Goal: Task Accomplishment & Management: Manage account settings

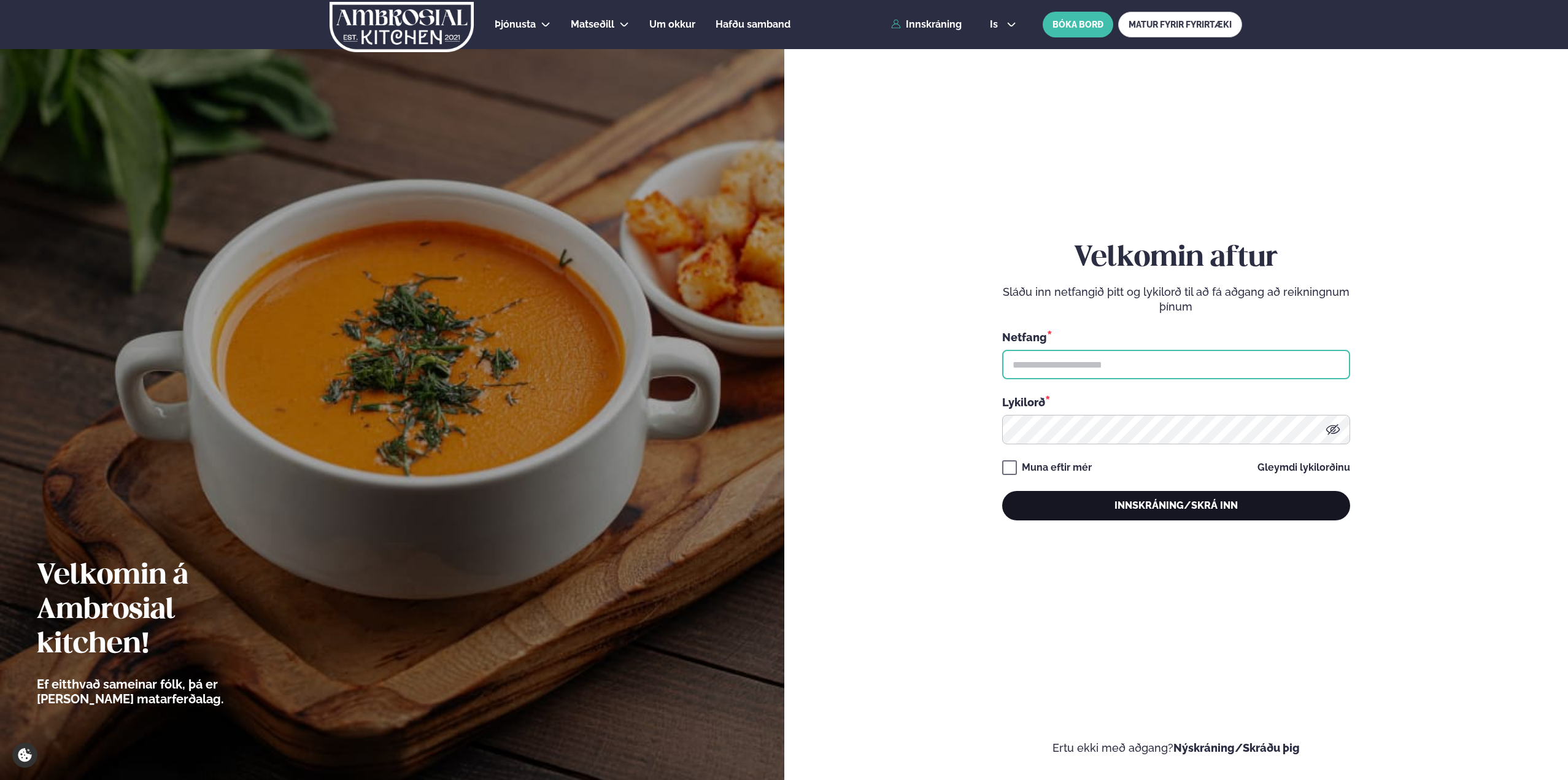
type input "**********"
click at [1141, 515] on button "Innskráning/Skrá inn" at bounding box center [1176, 505] width 348 height 30
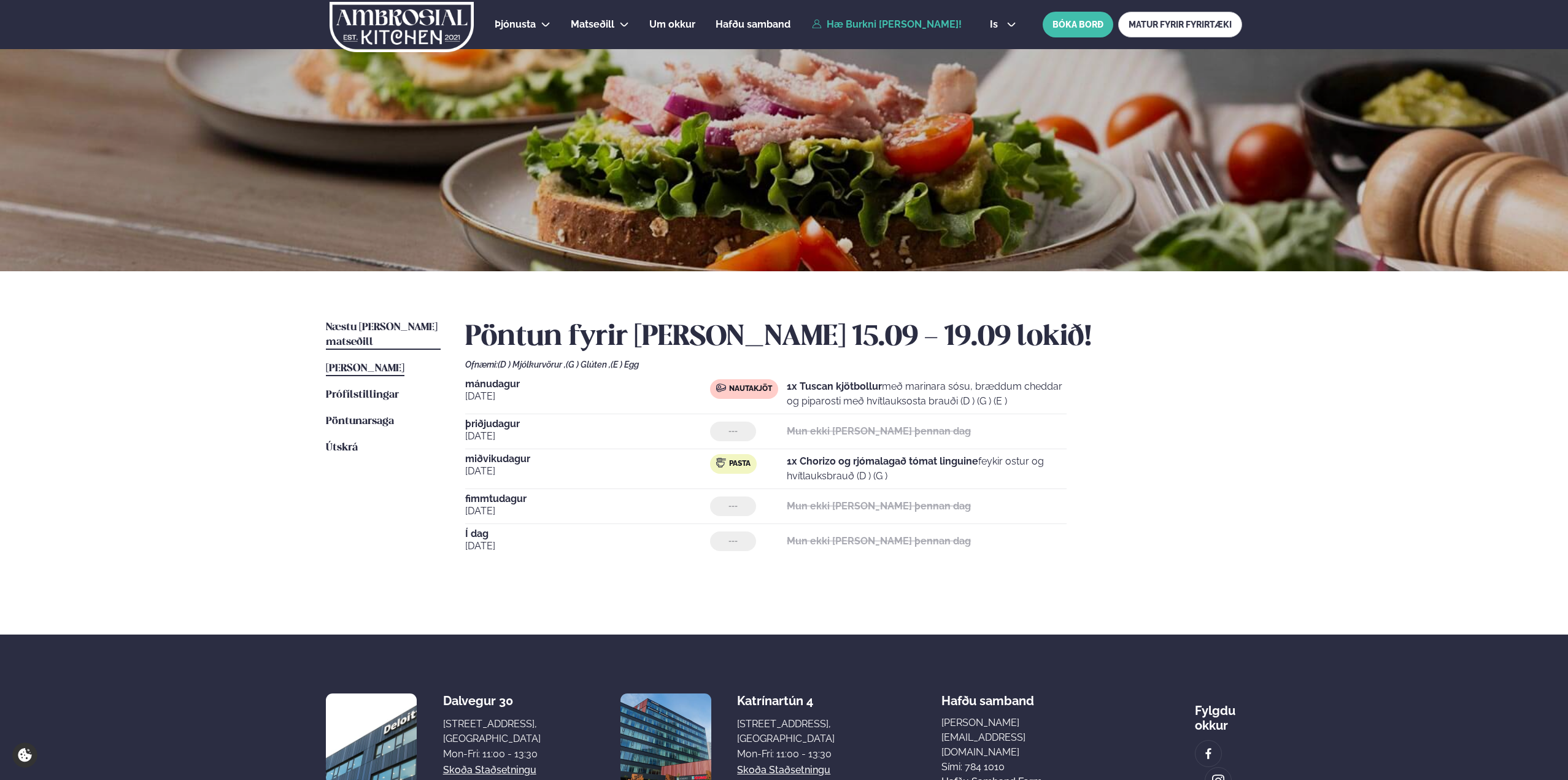
click at [339, 330] on span "Næstu [PERSON_NAME] matseðill" at bounding box center [381, 334] width 111 height 25
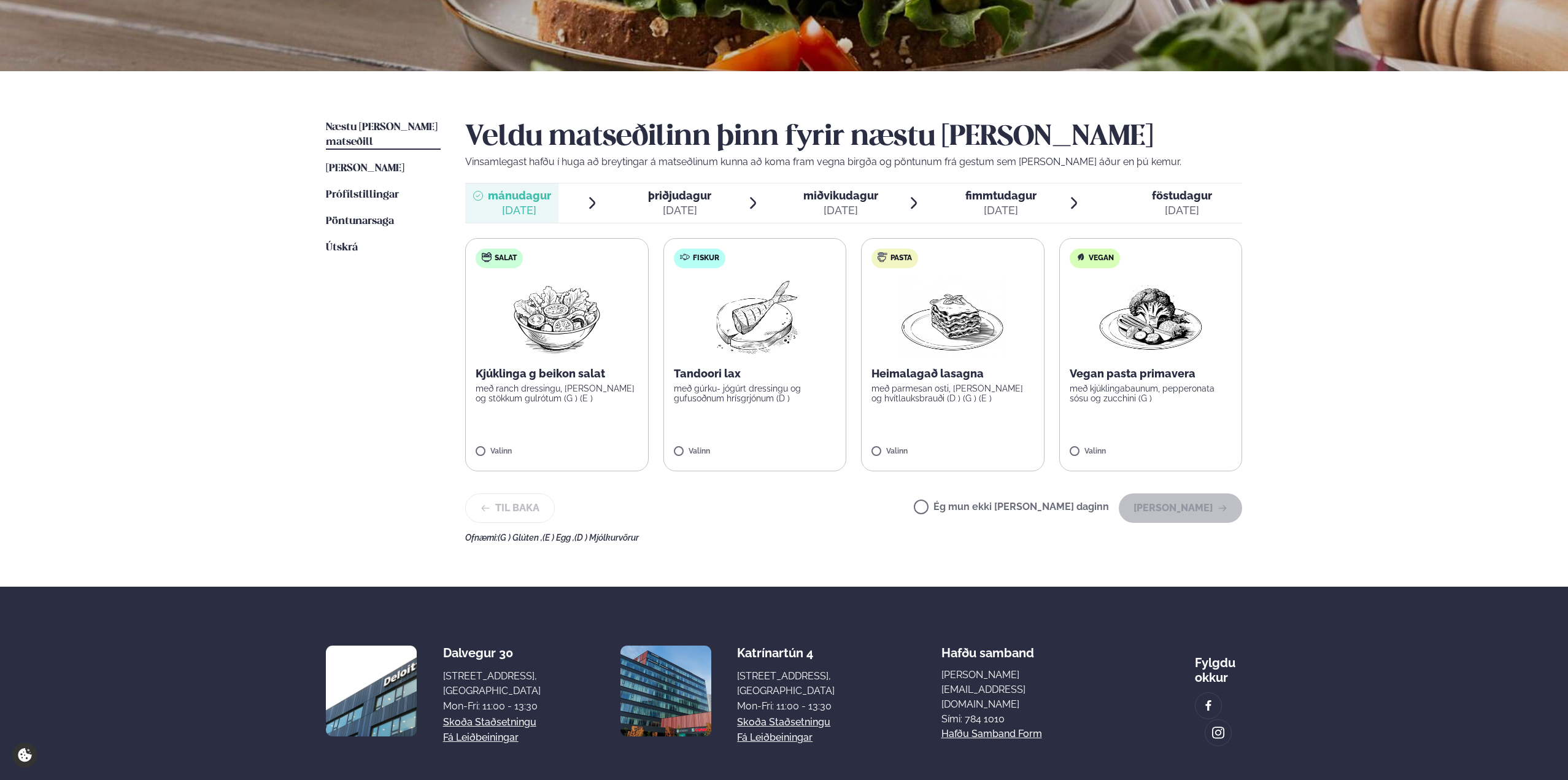
scroll to position [225, 0]
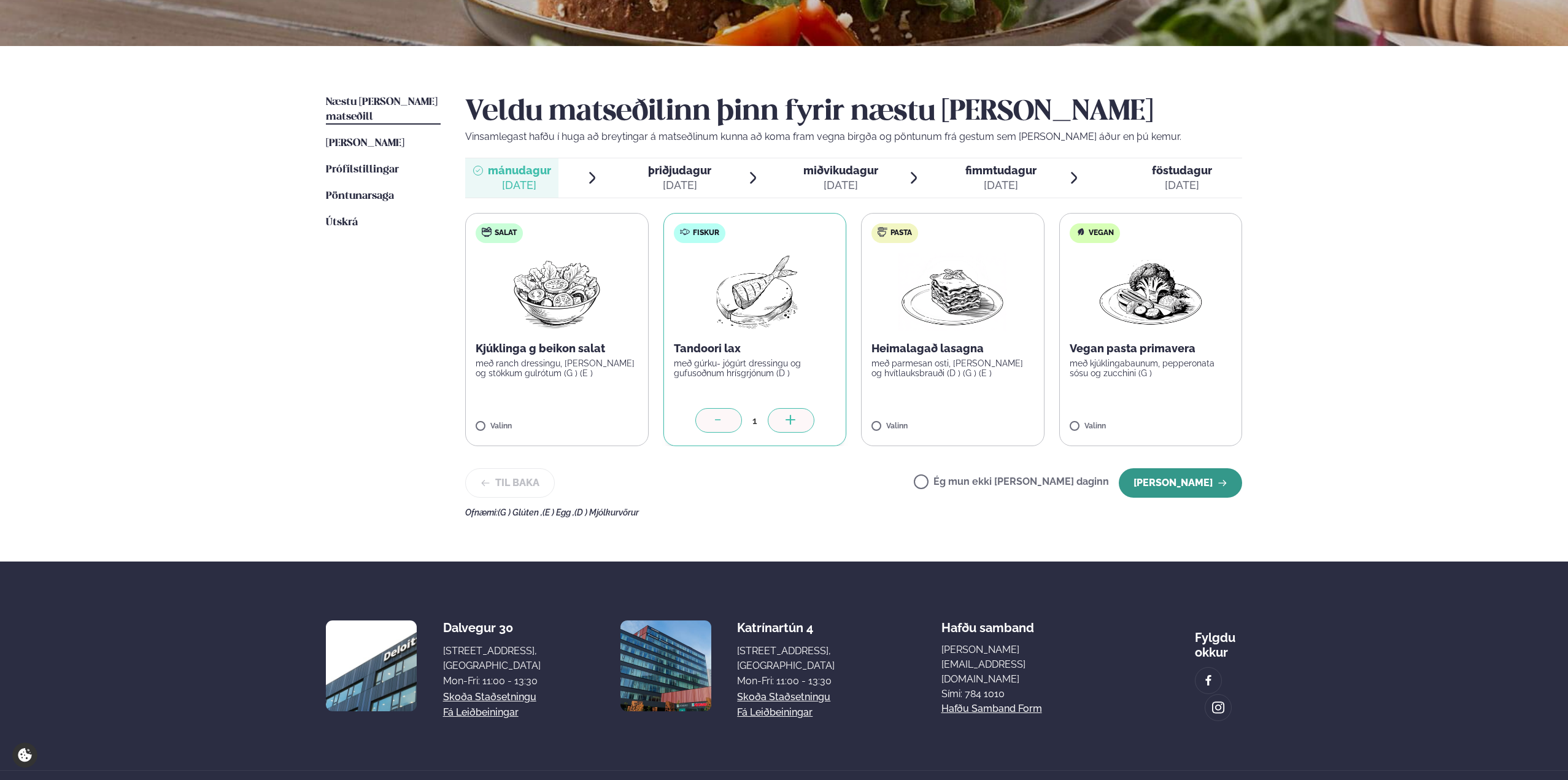
click at [1174, 478] on button "[PERSON_NAME]" at bounding box center [1180, 483] width 123 height 30
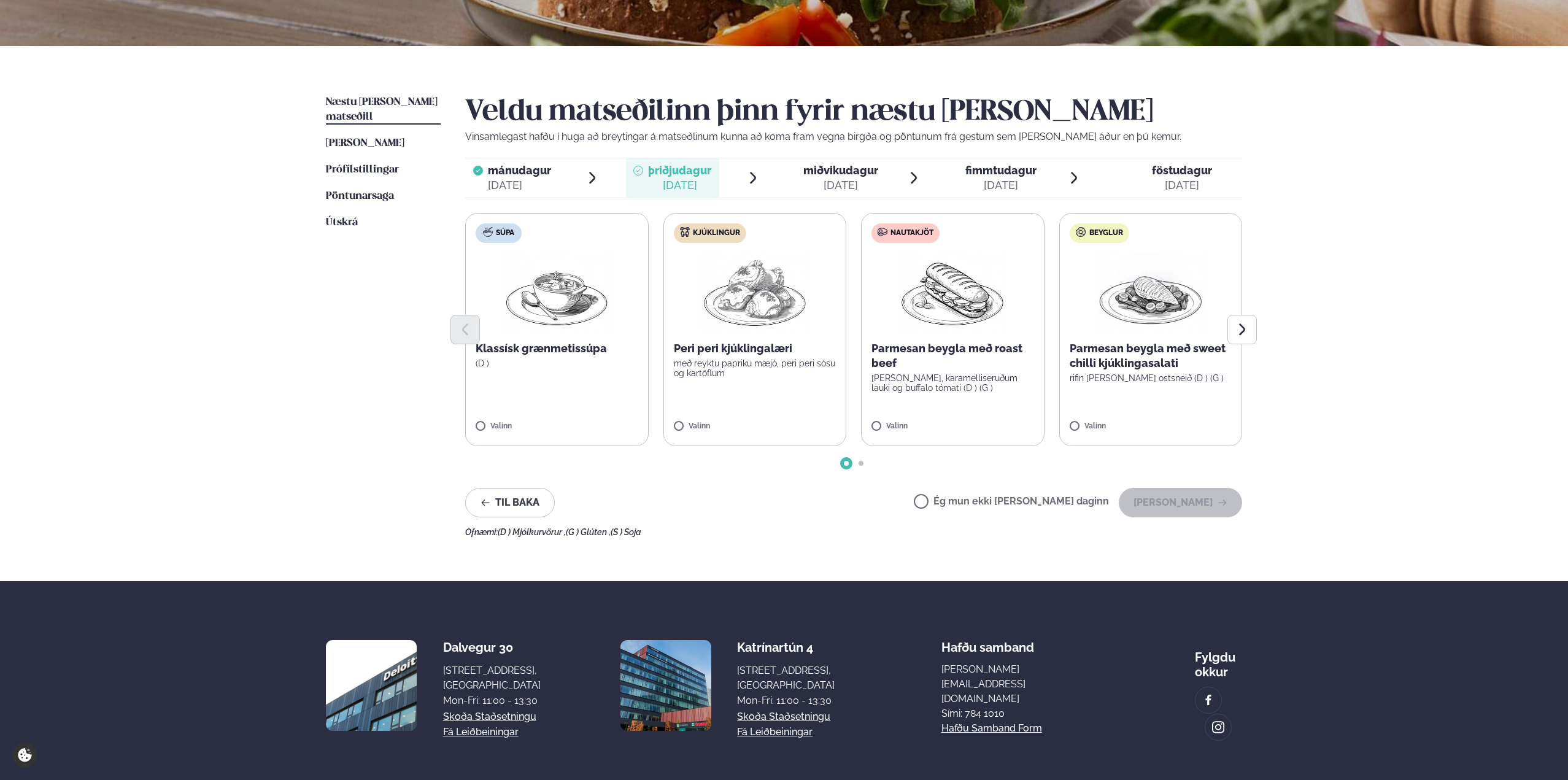
click at [967, 504] on label "Ég mun ekki [PERSON_NAME] daginn" at bounding box center [1012, 503] width 195 height 13
click at [1174, 507] on button "[PERSON_NAME]" at bounding box center [1180, 502] width 123 height 30
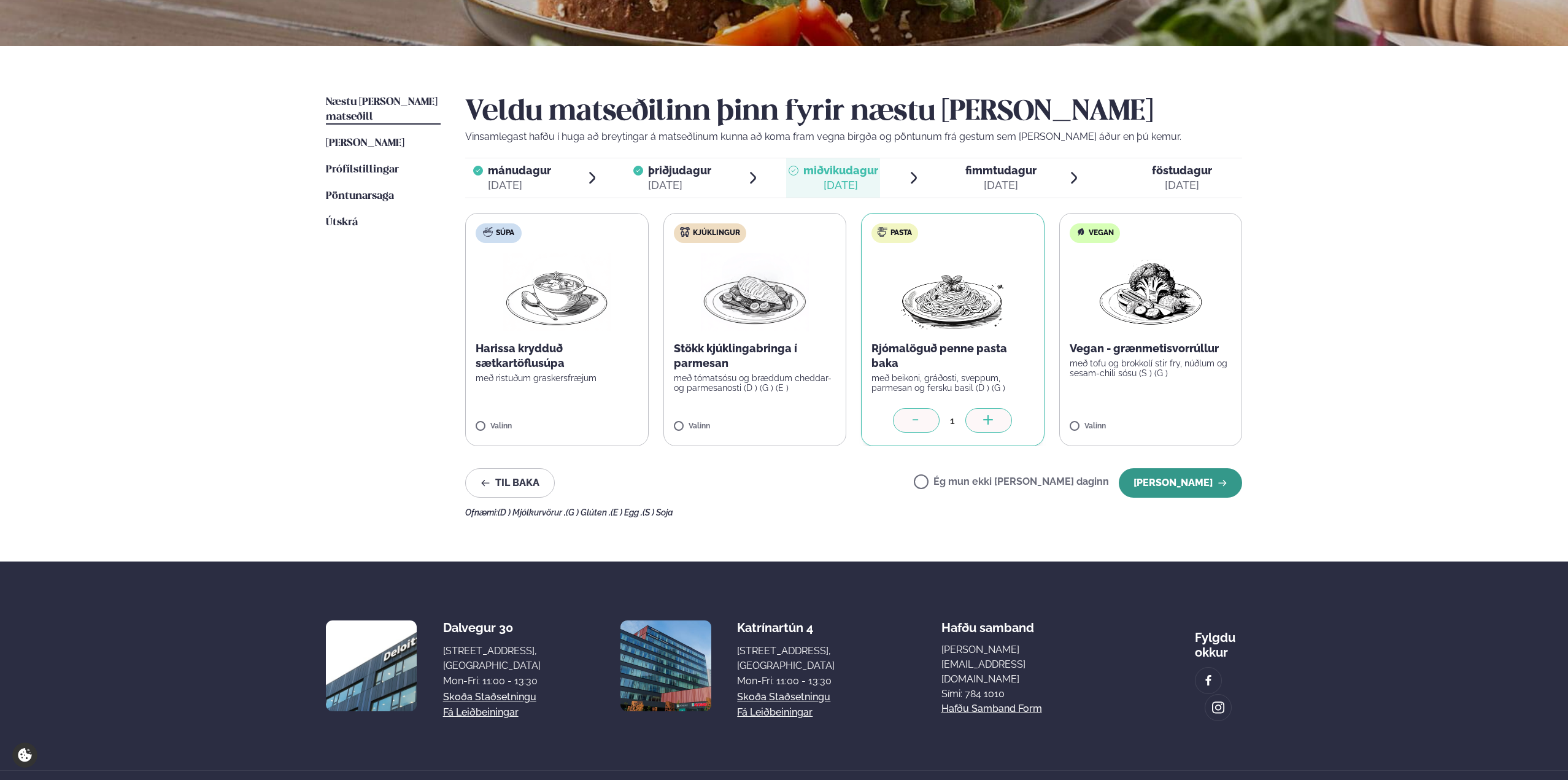
click at [1178, 475] on button "[PERSON_NAME]" at bounding box center [1180, 483] width 123 height 30
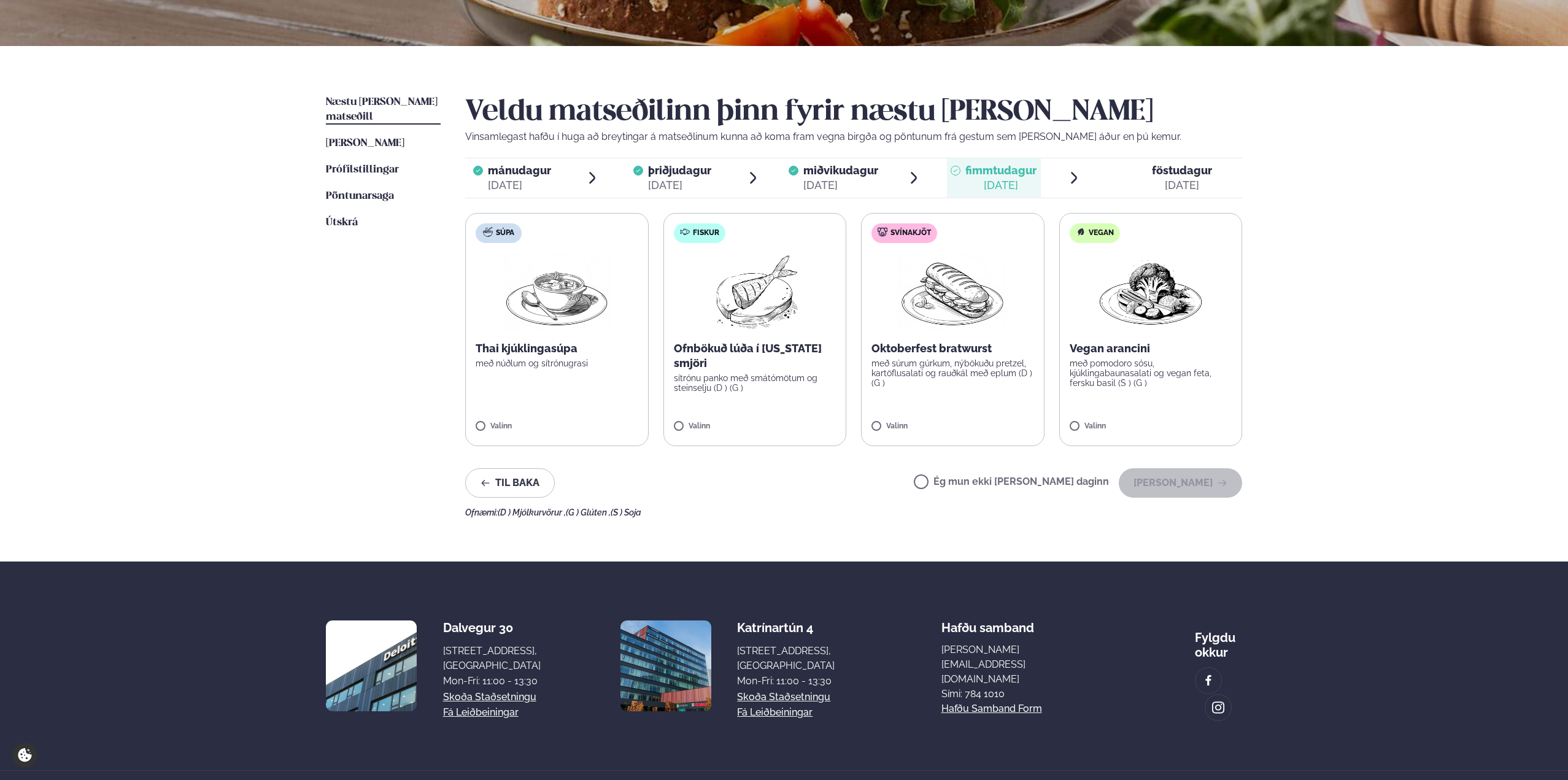
click at [970, 483] on label "Ég mun ekki [PERSON_NAME] daginn" at bounding box center [1012, 483] width 195 height 13
click at [1161, 472] on button "[PERSON_NAME]" at bounding box center [1180, 483] width 123 height 30
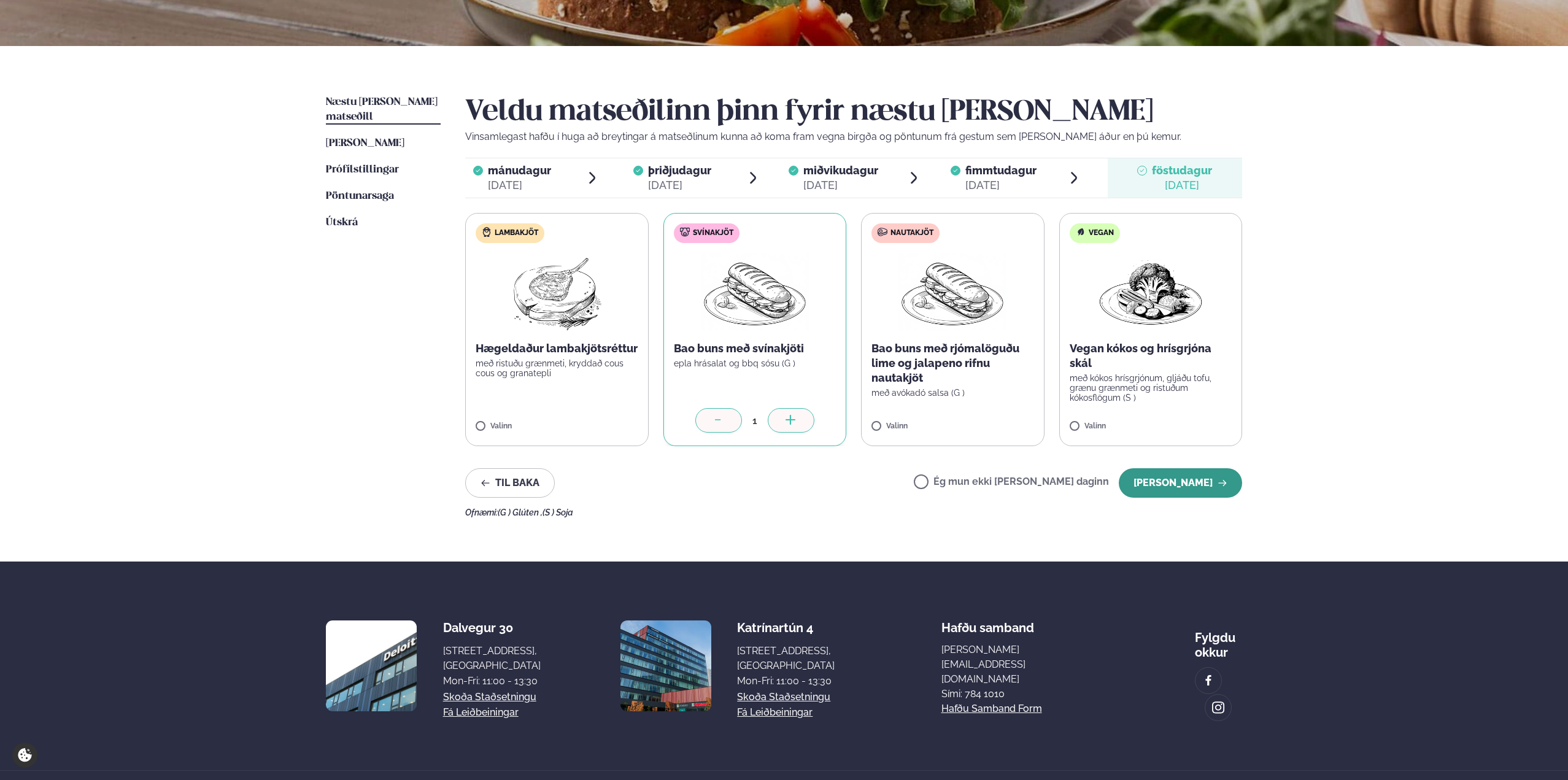
click at [1192, 480] on button "[PERSON_NAME]" at bounding box center [1180, 483] width 123 height 30
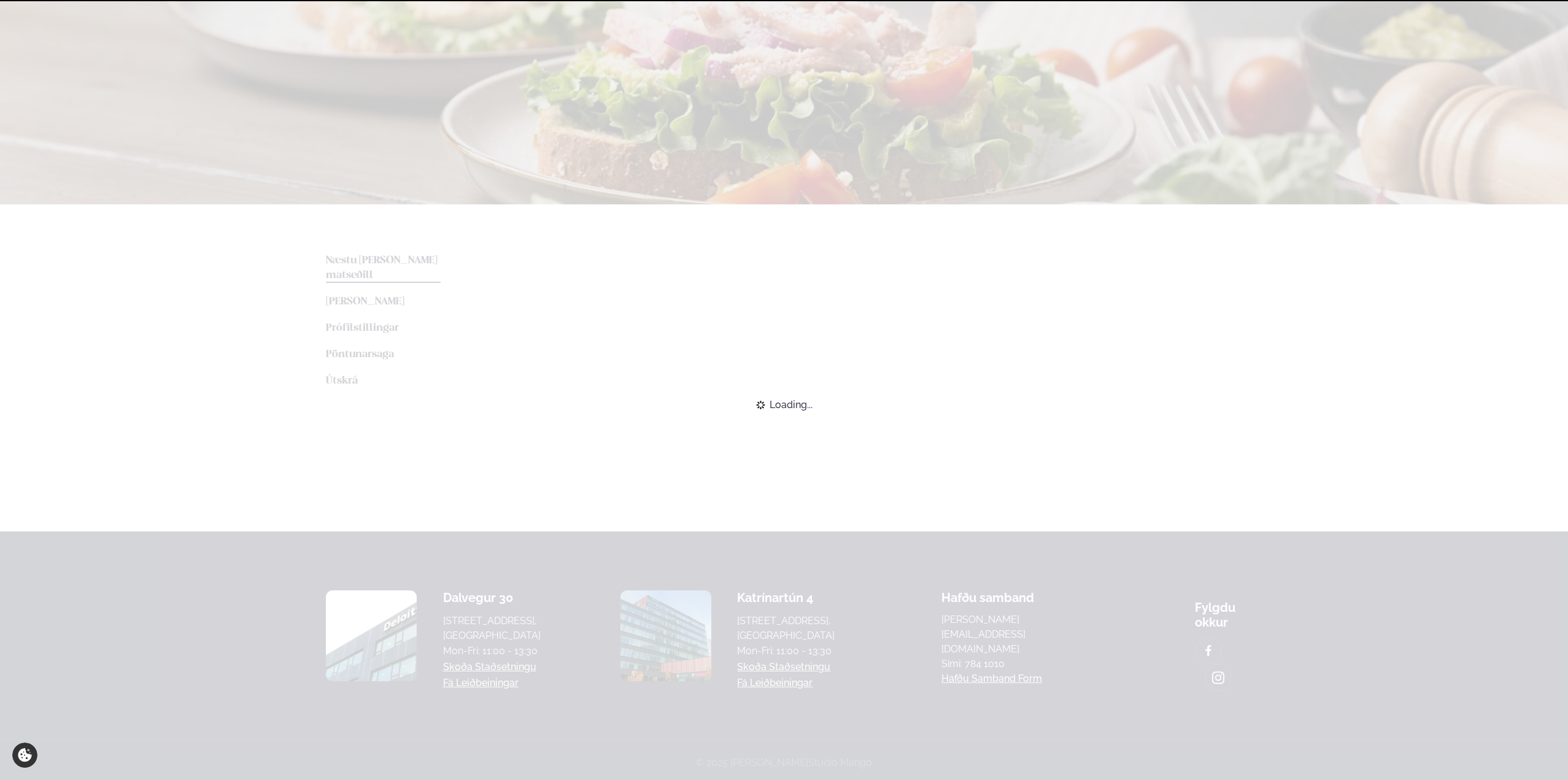
scroll to position [132, 0]
